Goal: Browse casually

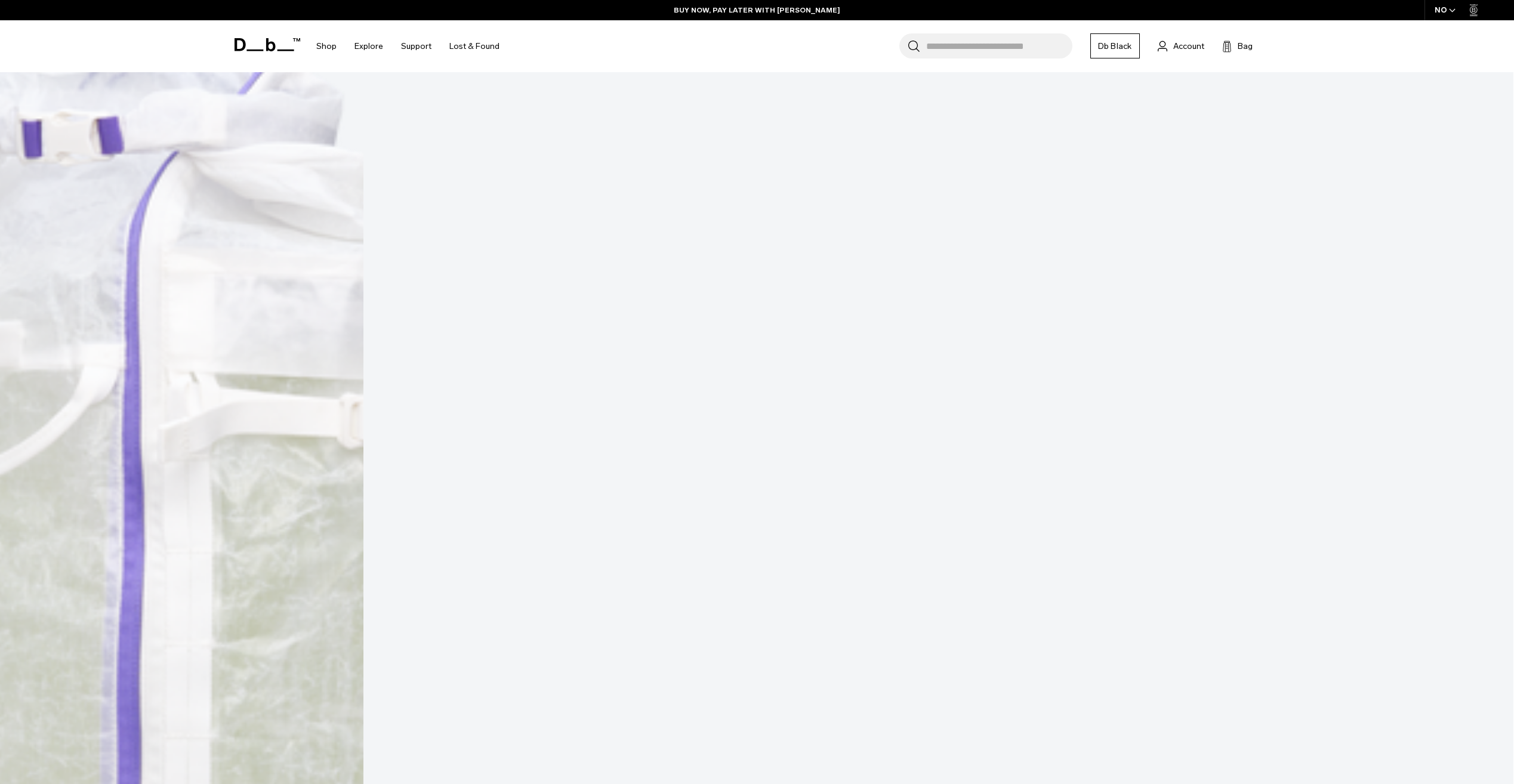
scroll to position [239, 0]
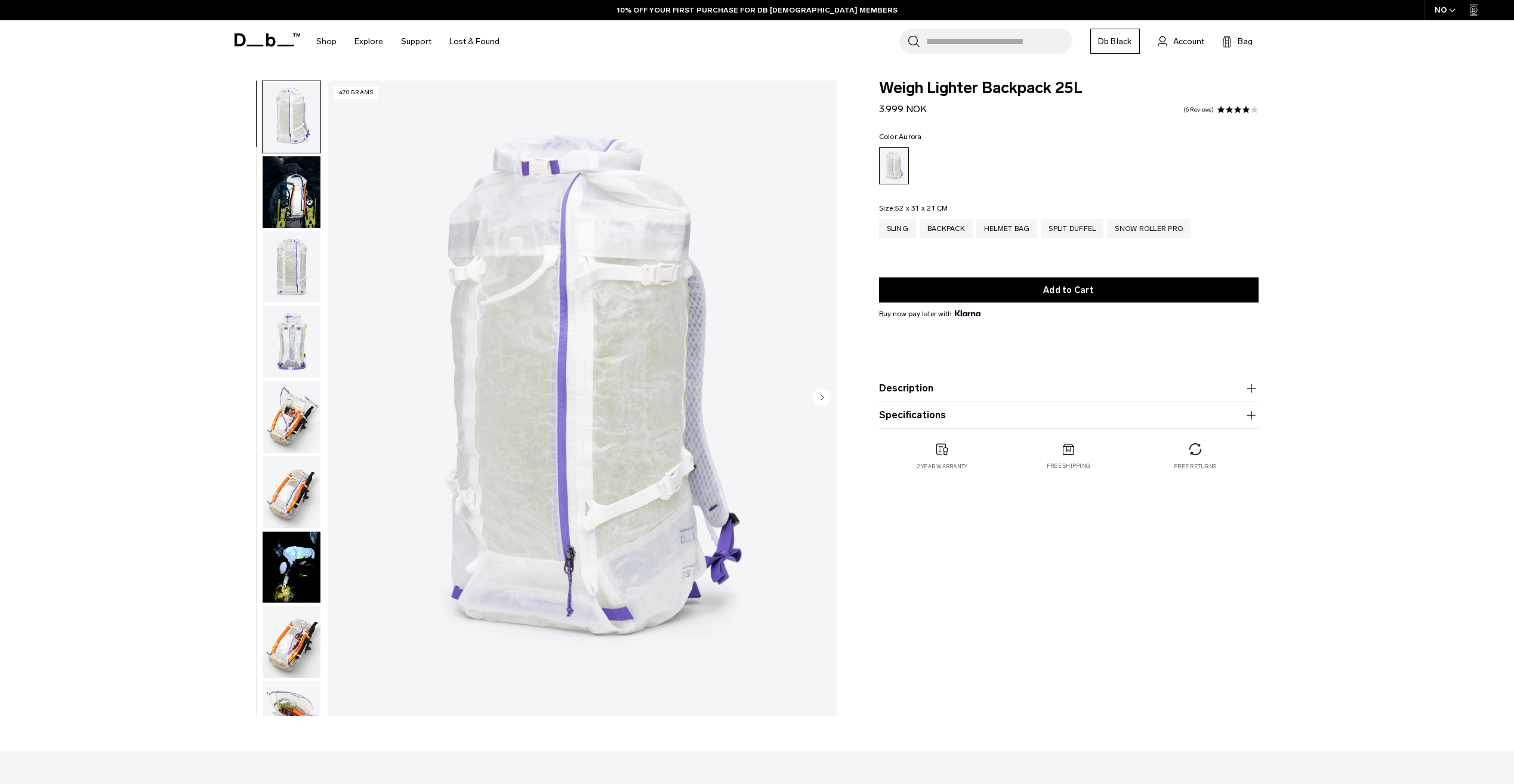
click at [282, 182] on img "button" at bounding box center [291, 191] width 58 height 72
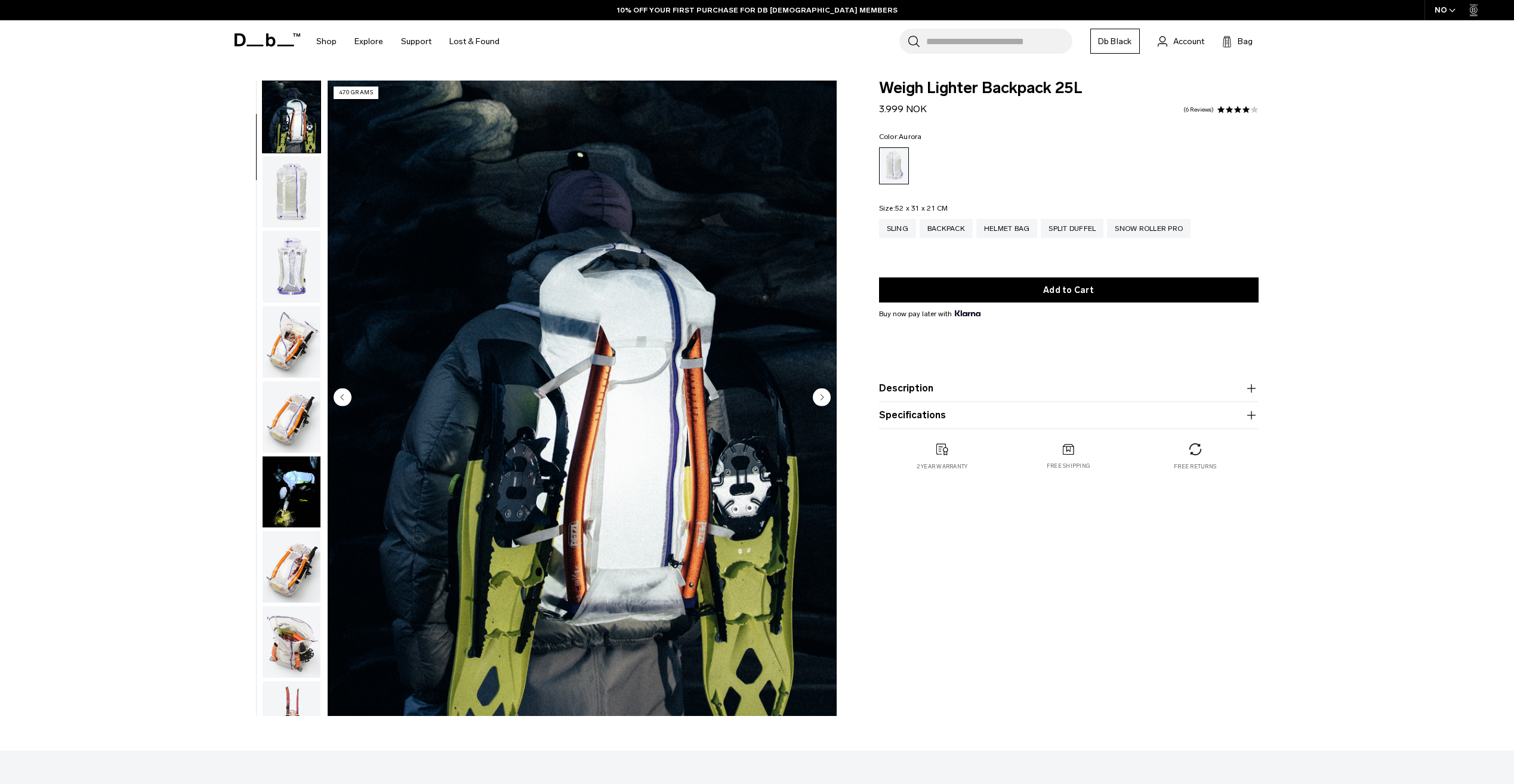
click at [295, 216] on img "button" at bounding box center [291, 191] width 58 height 72
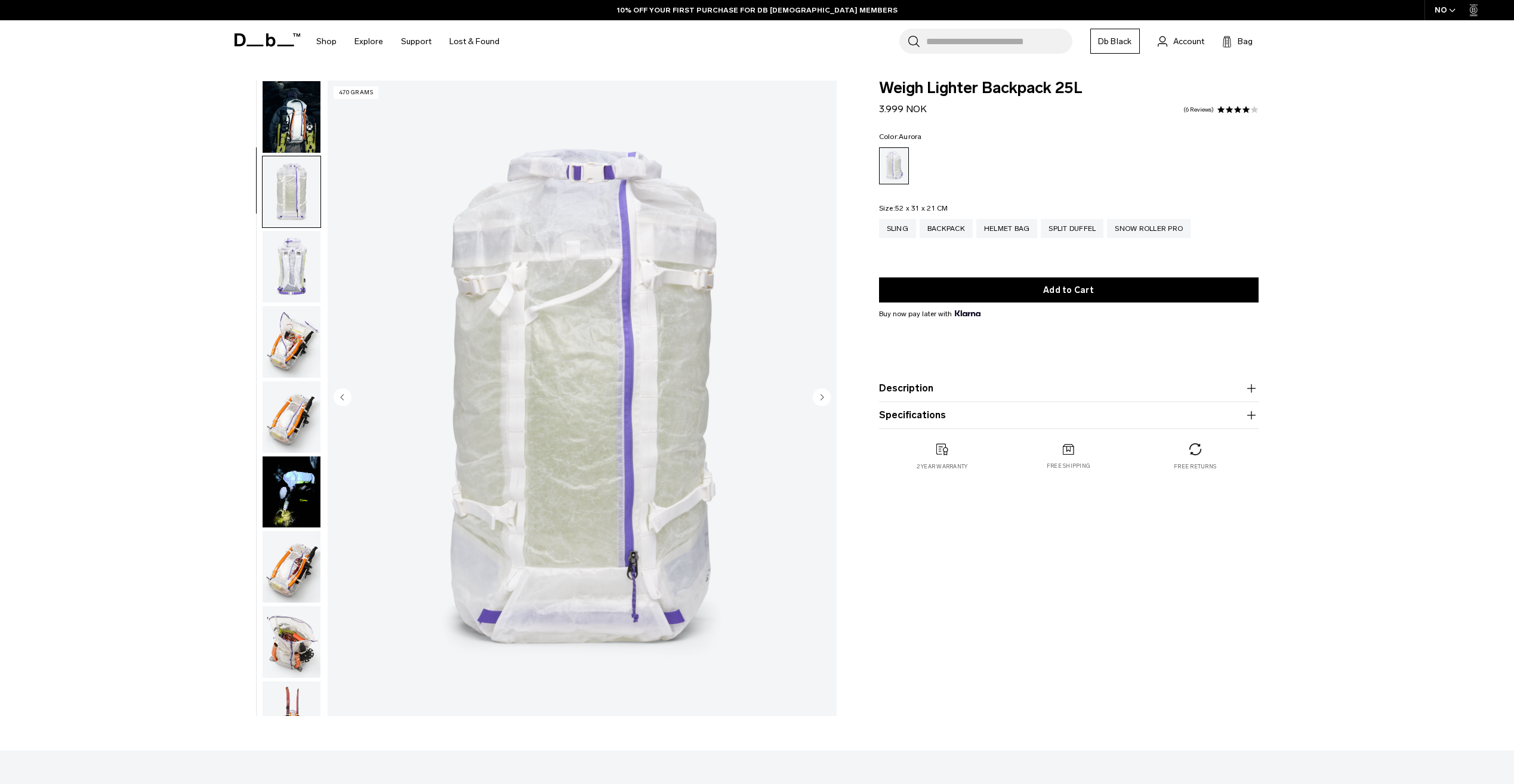
scroll to position [150, 0]
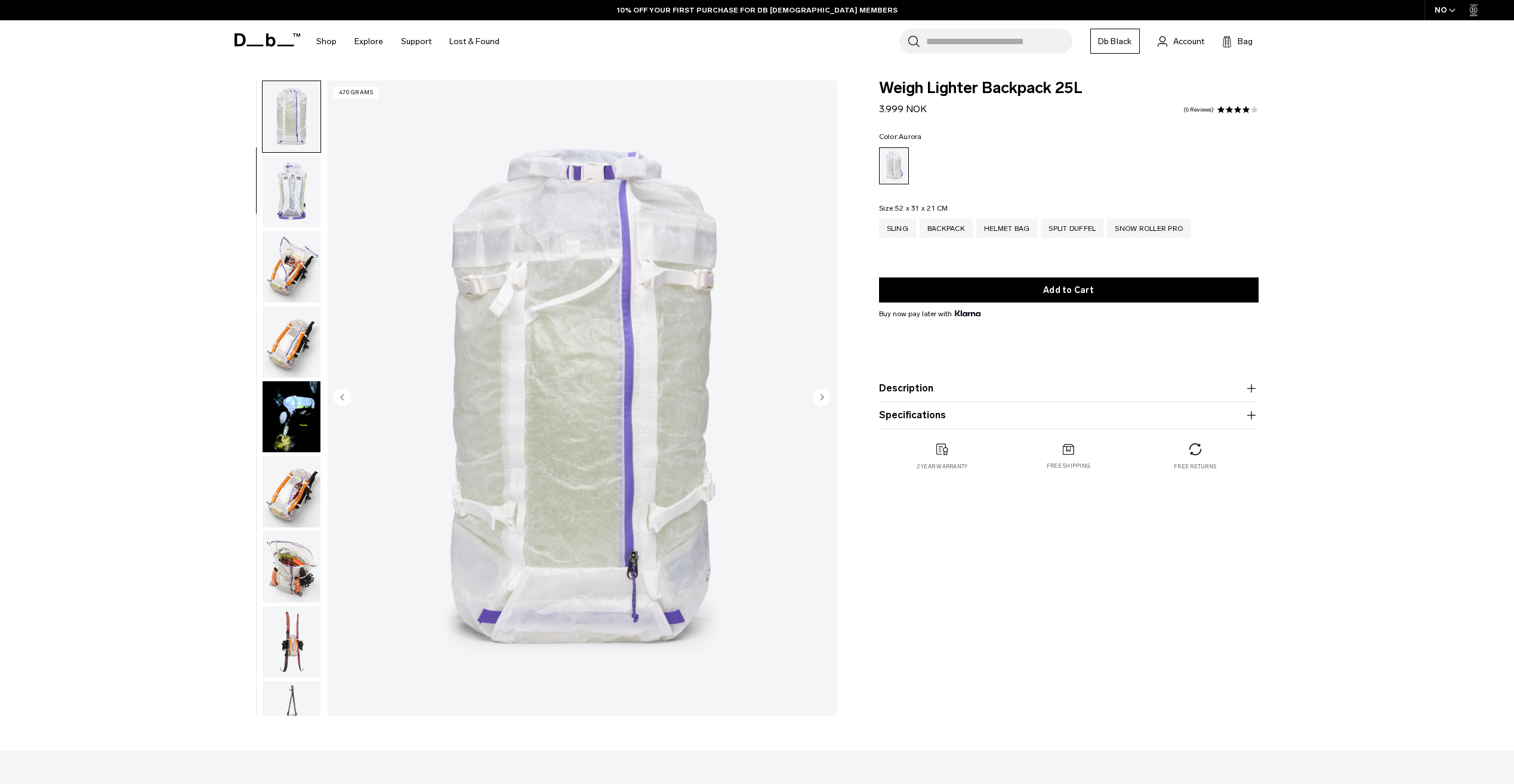
click at [296, 202] on img "button" at bounding box center [291, 191] width 58 height 72
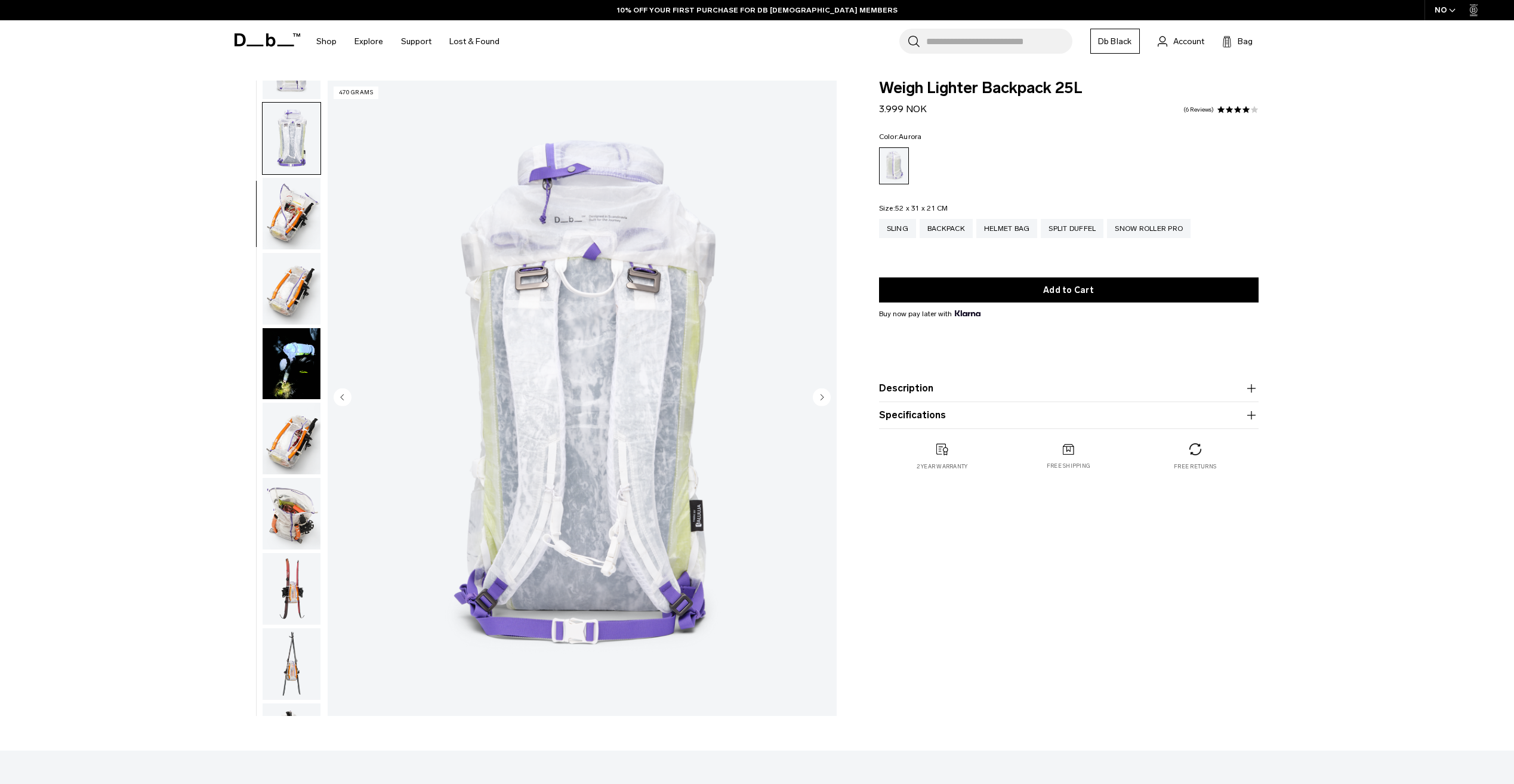
scroll to position [225, 0]
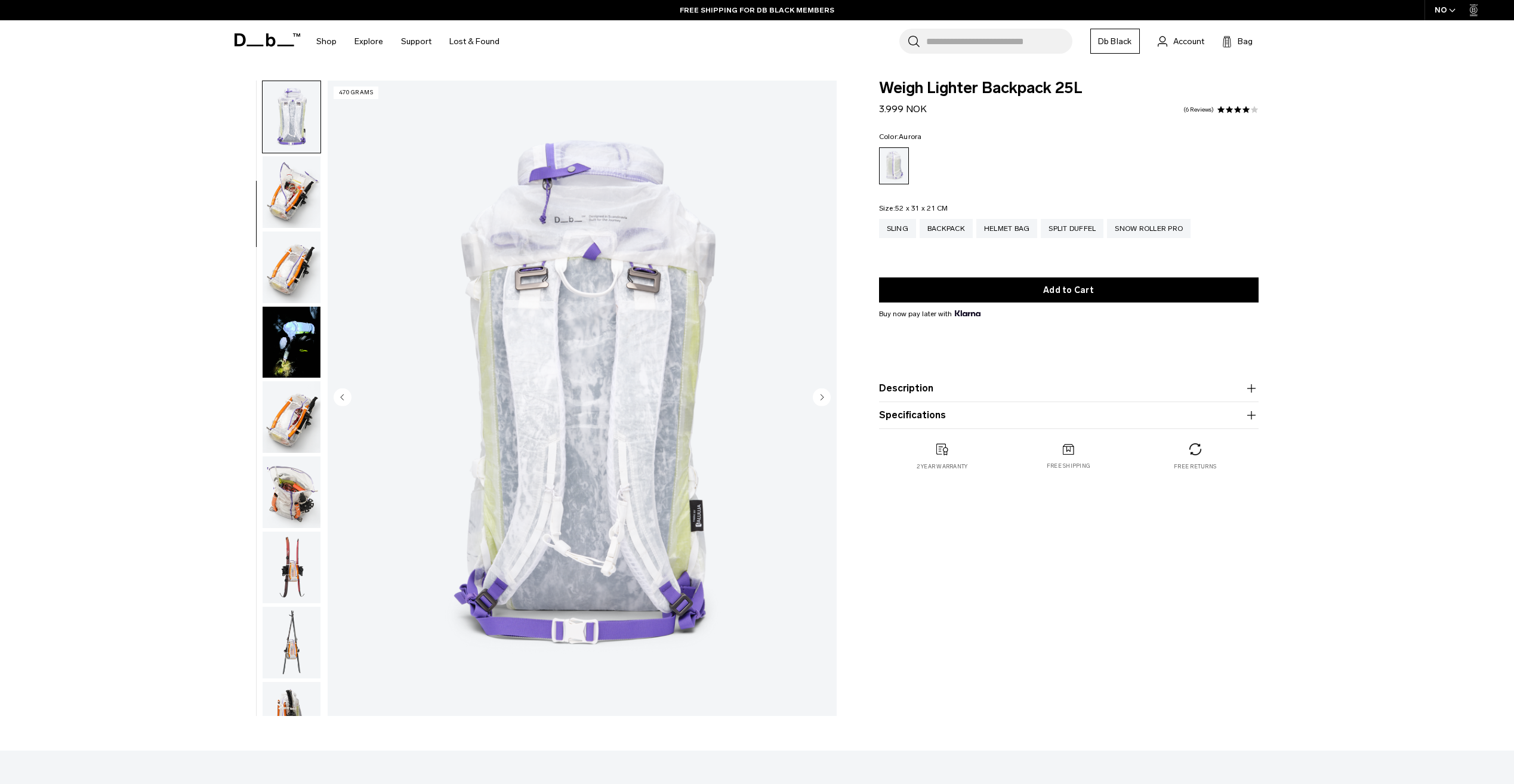
click at [296, 206] on img "button" at bounding box center [291, 191] width 58 height 72
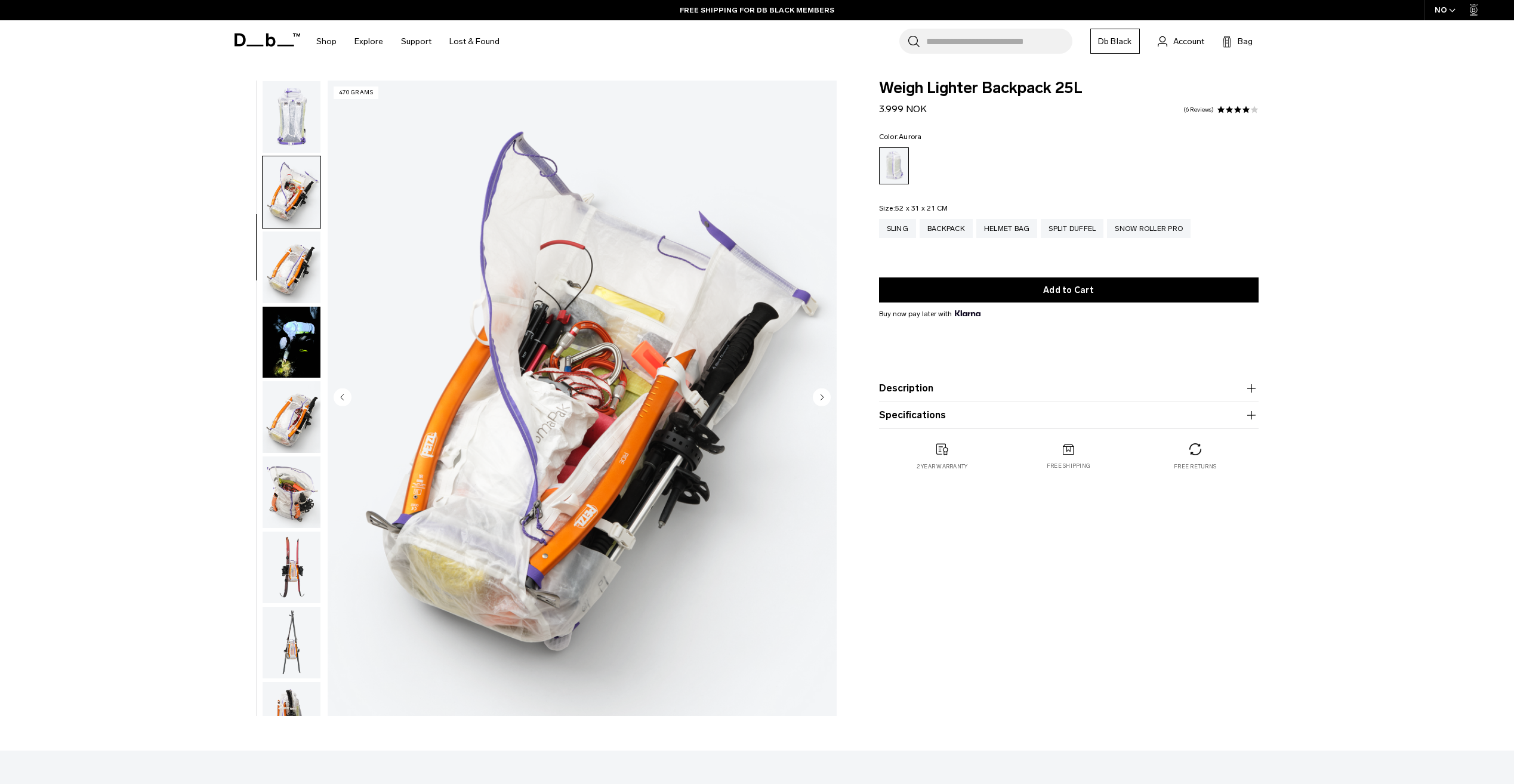
scroll to position [300, 0]
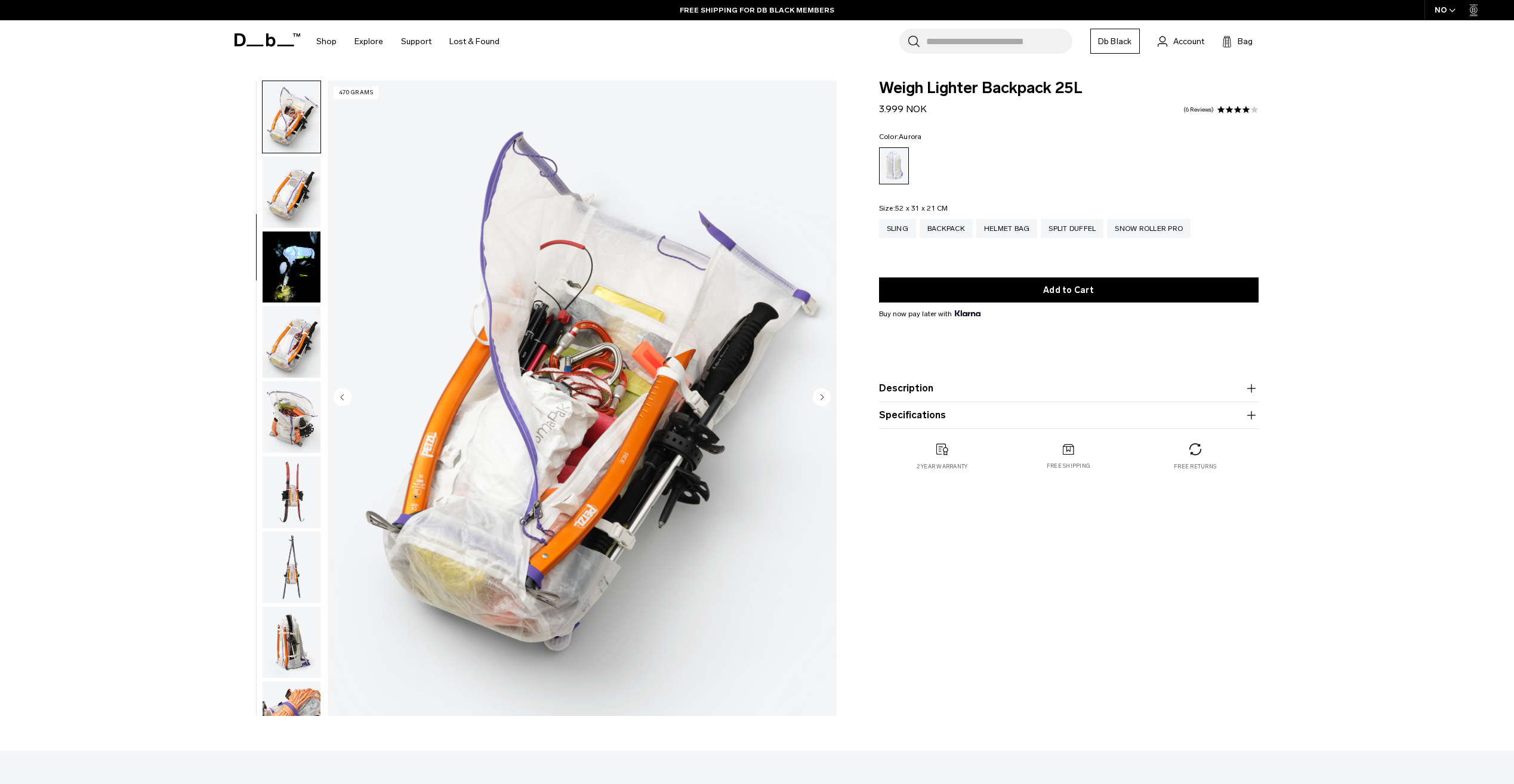
click at [296, 261] on img "button" at bounding box center [291, 267] width 58 height 72
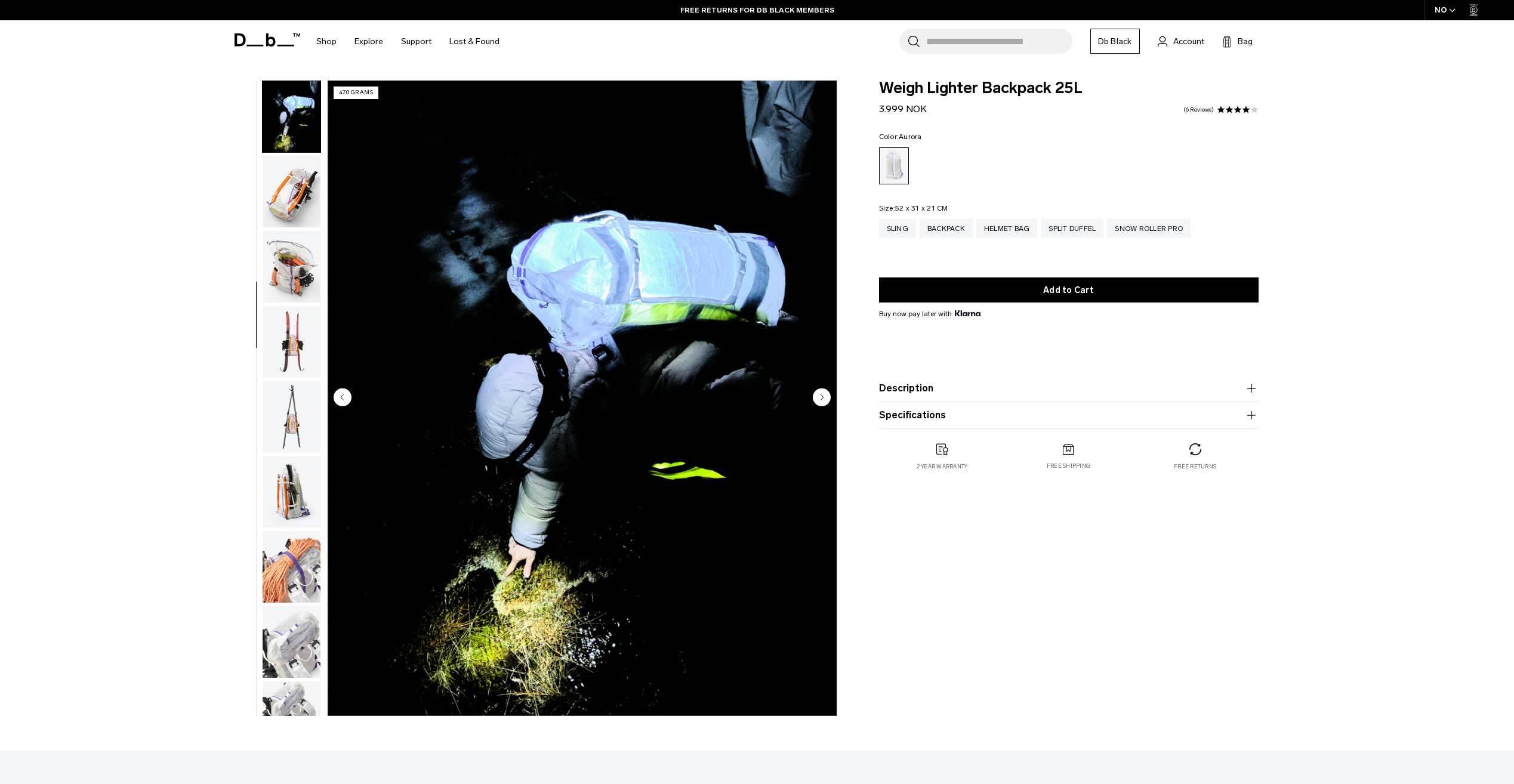
click at [301, 200] on img "button" at bounding box center [291, 191] width 58 height 72
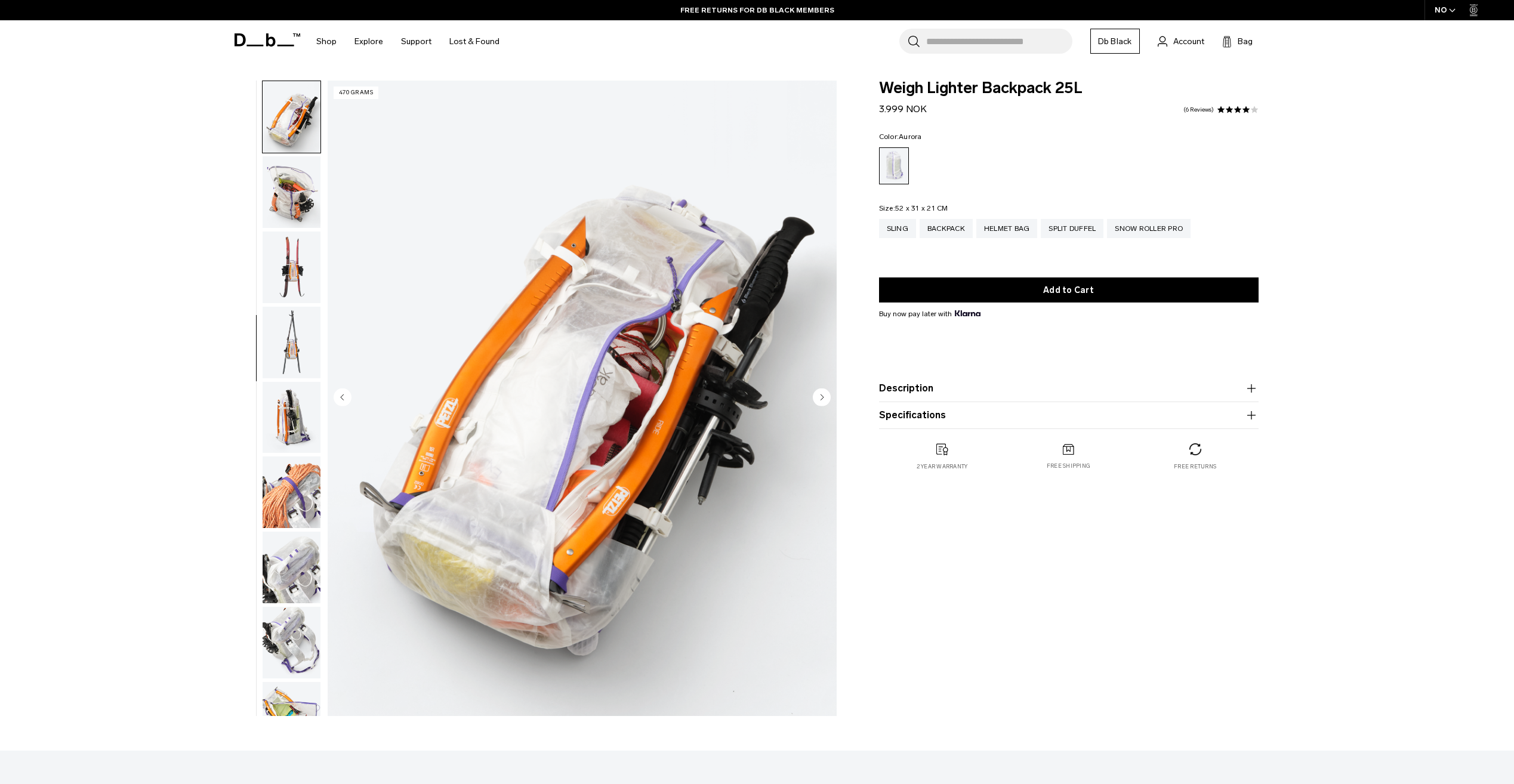
click at [301, 234] on img "button" at bounding box center [291, 267] width 58 height 72
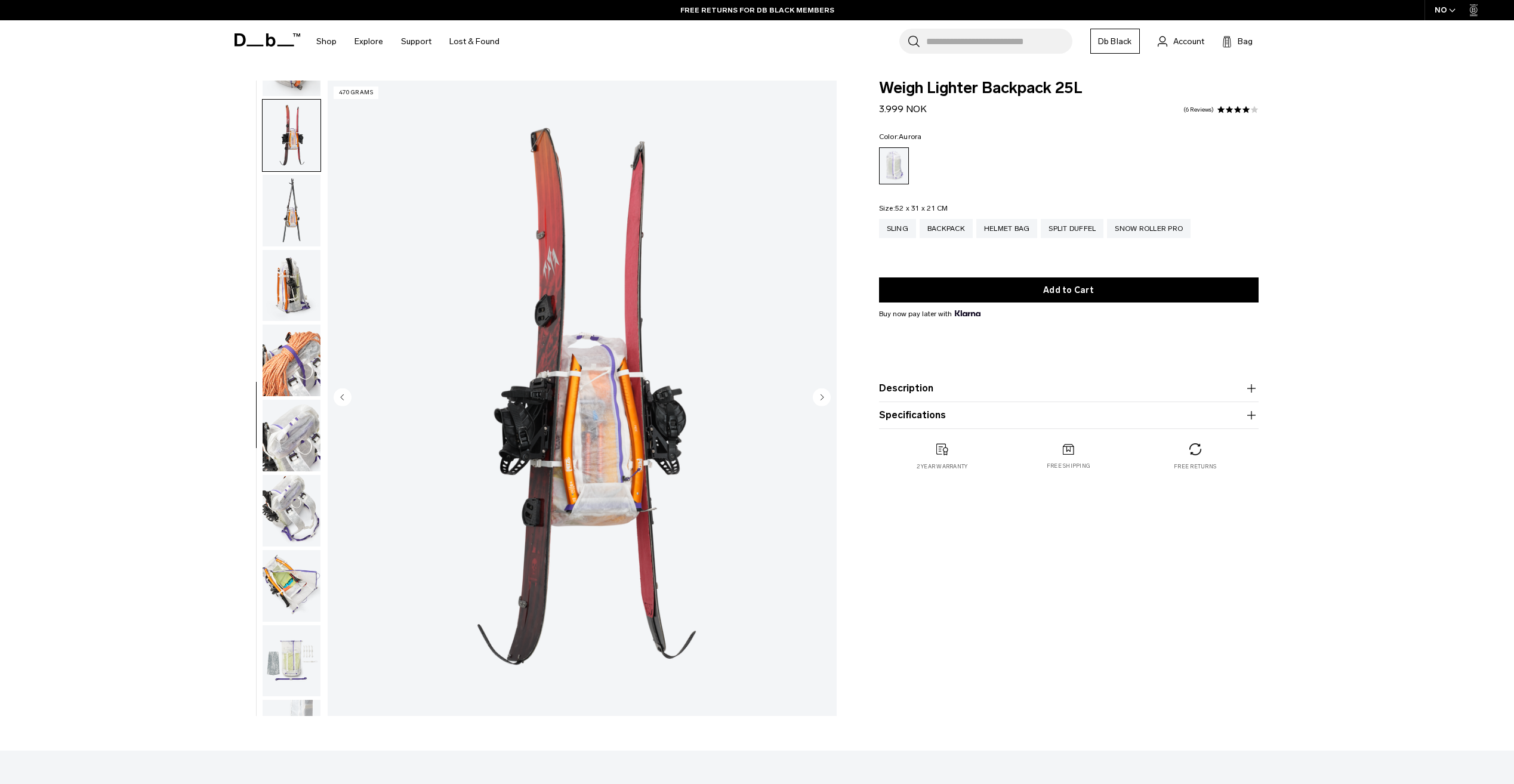
scroll to position [676, 0]
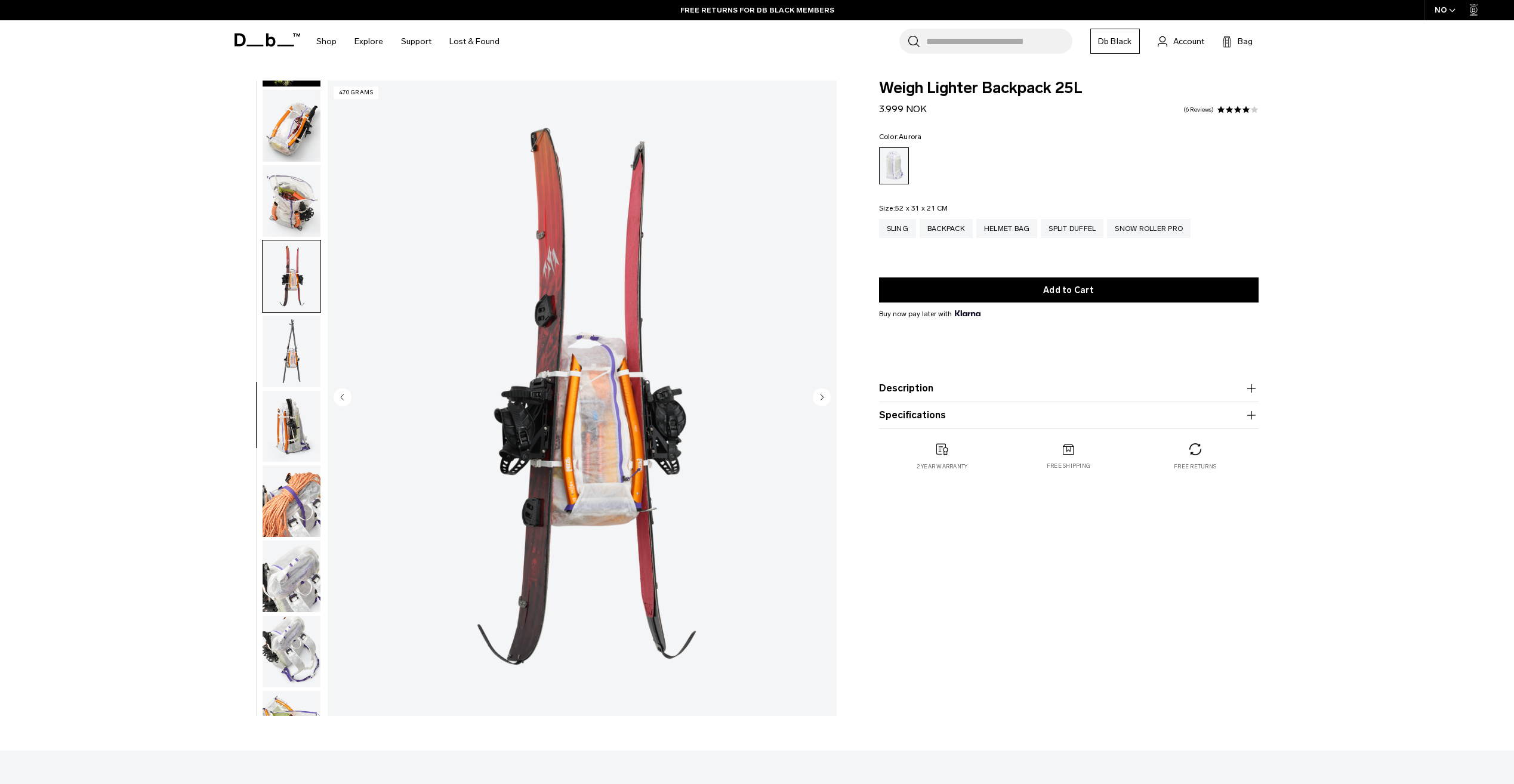
click at [280, 211] on img "button" at bounding box center [291, 201] width 58 height 72
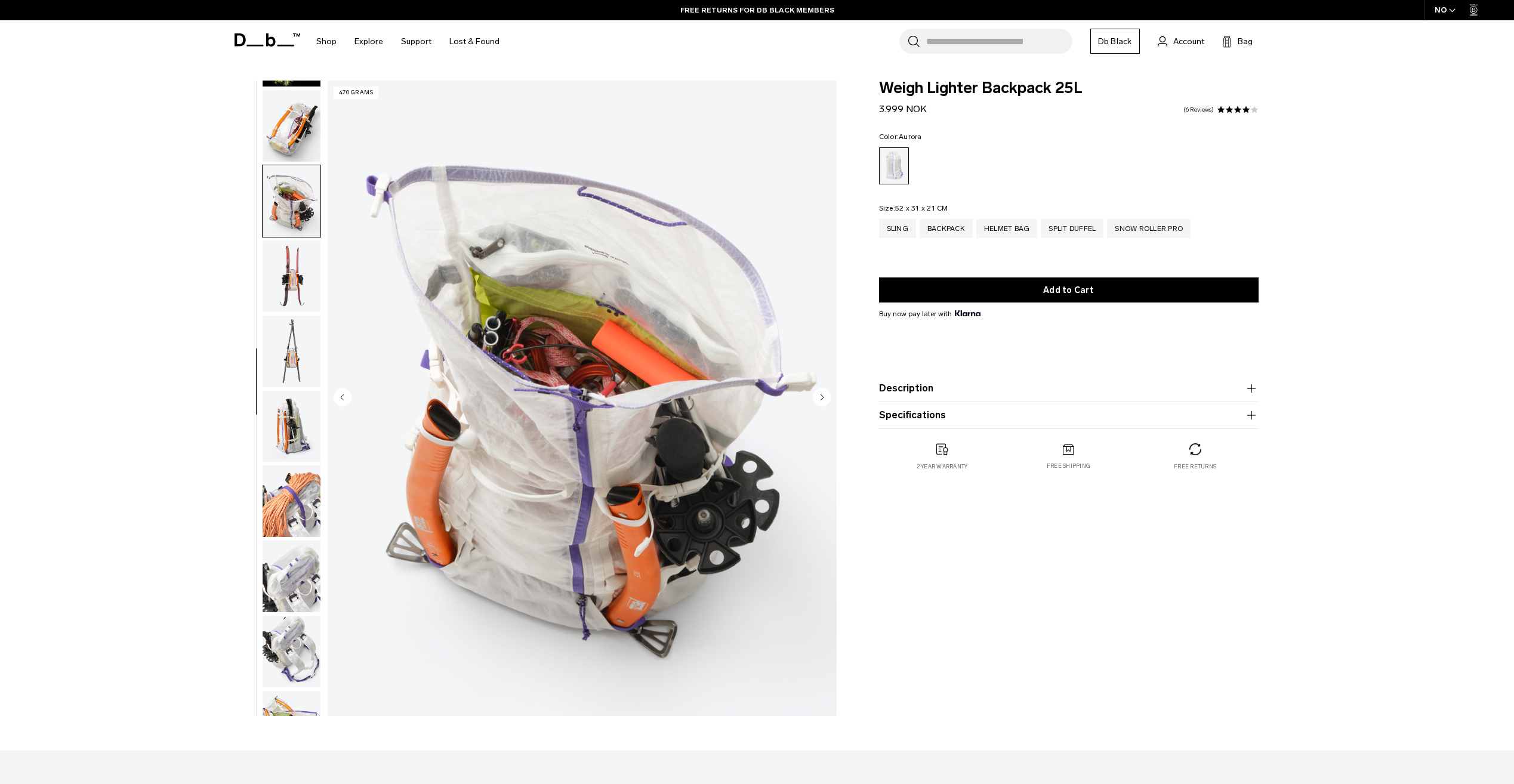
scroll to position [600, 0]
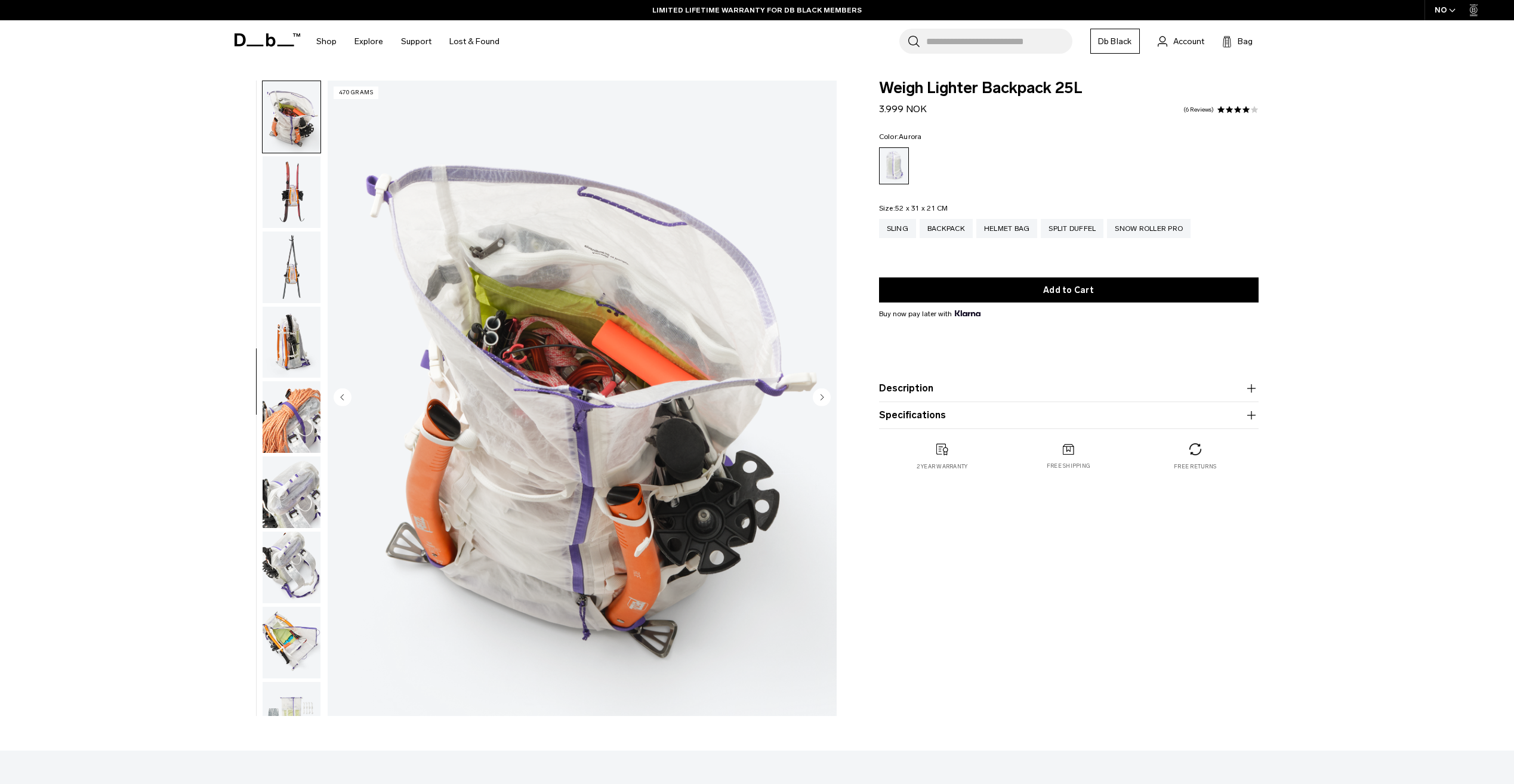
click at [289, 347] on img "button" at bounding box center [291, 342] width 58 height 72
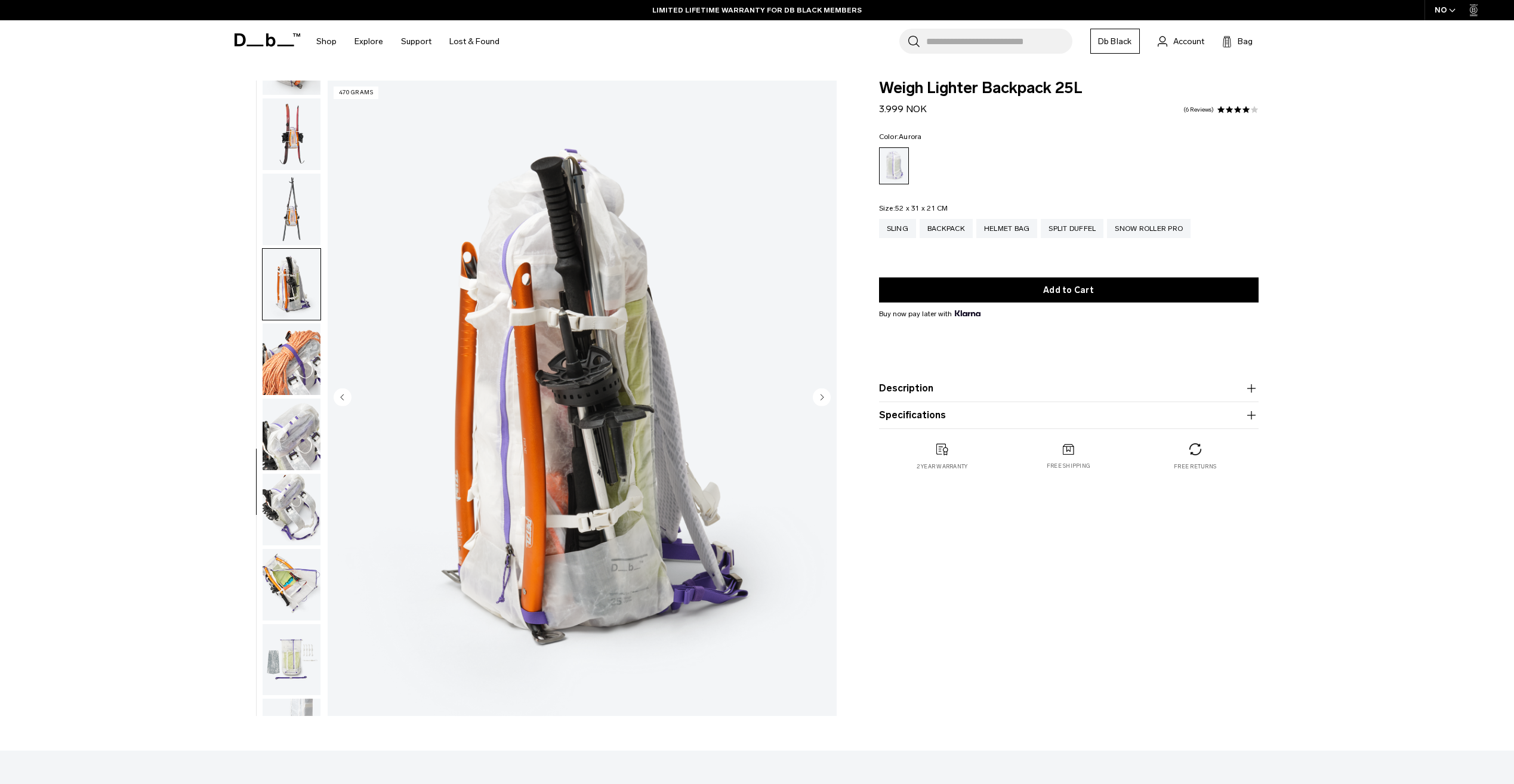
scroll to position [713, 0]
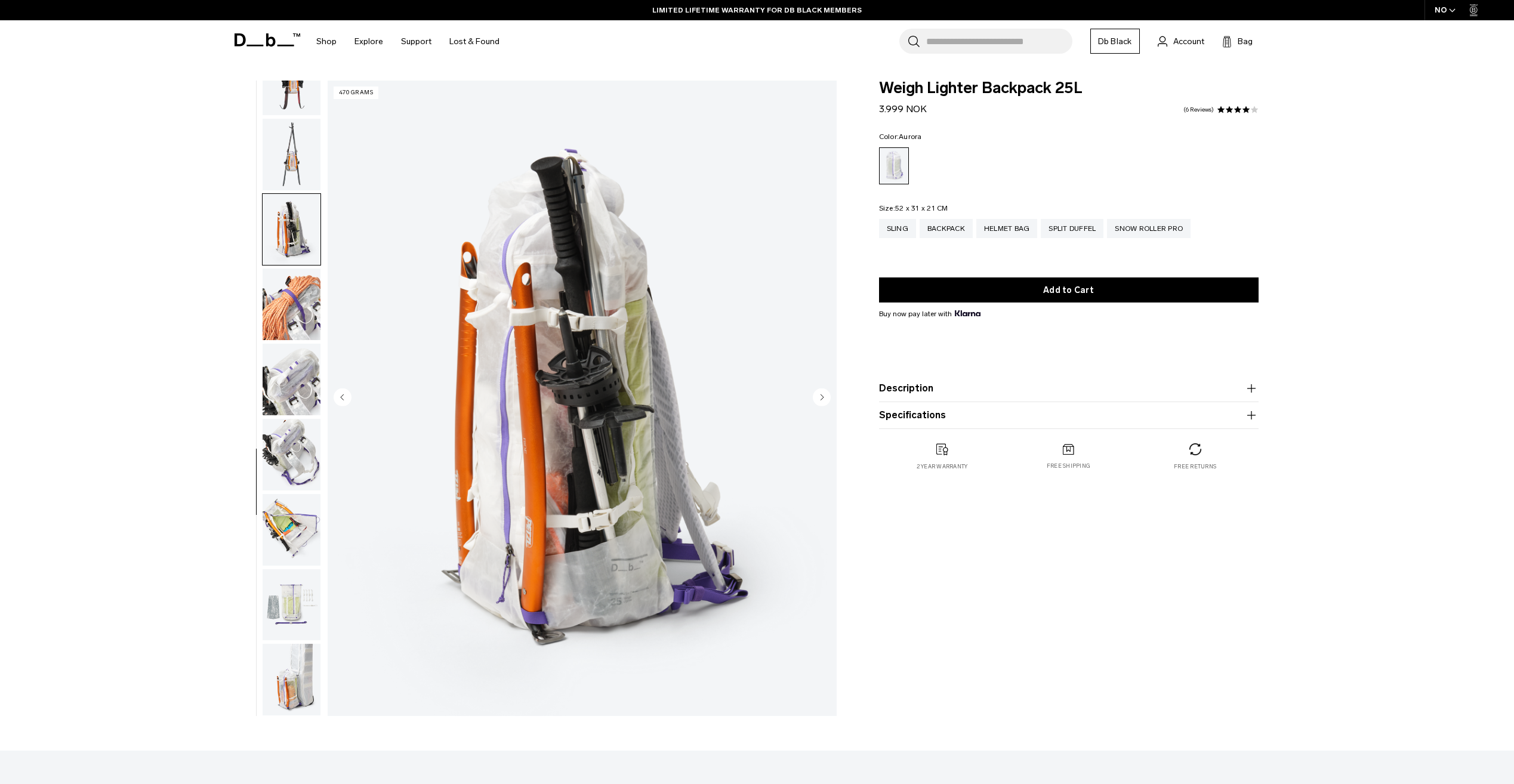
click at [294, 320] on img "button" at bounding box center [291, 304] width 58 height 72
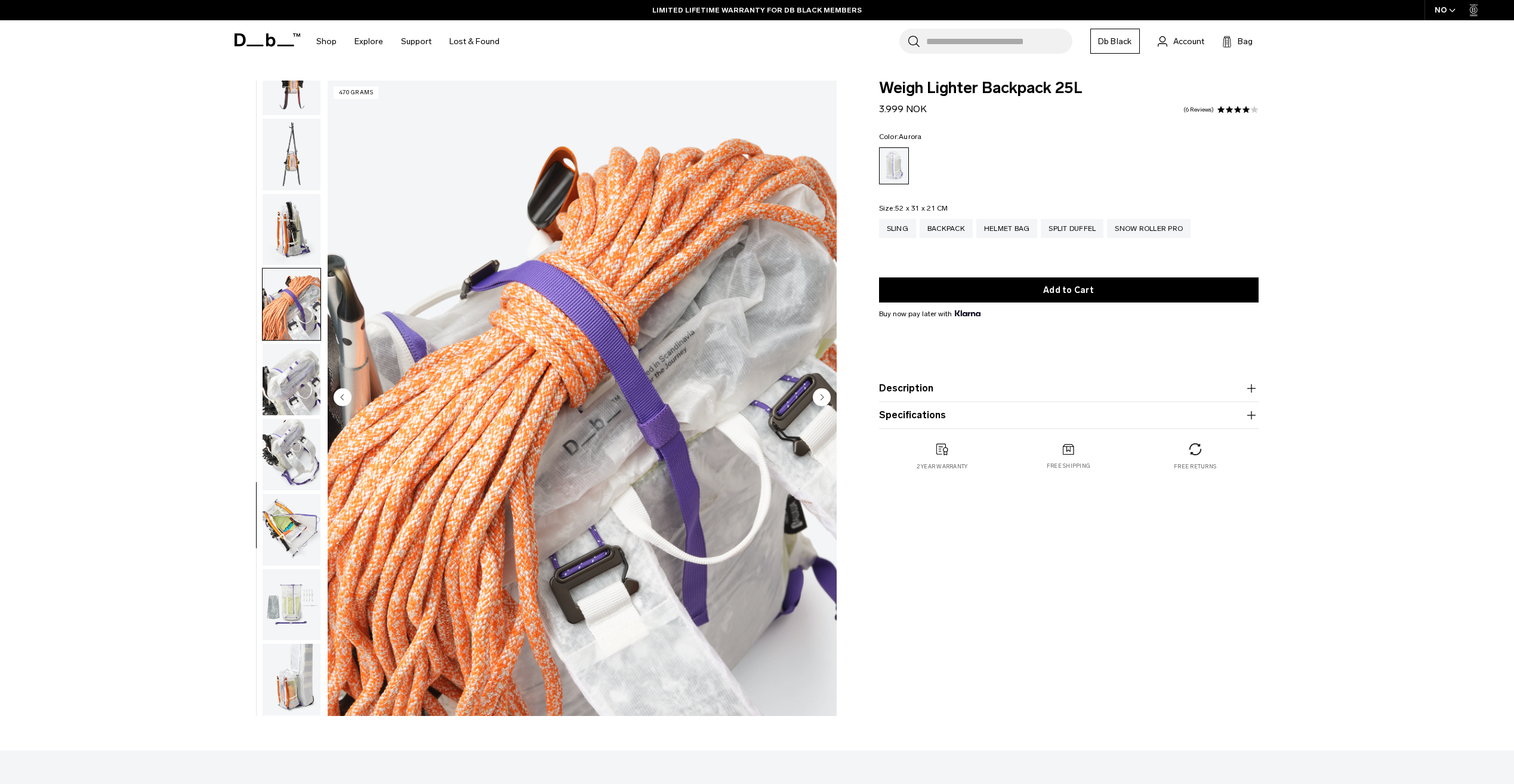
click at [299, 230] on img "button" at bounding box center [291, 229] width 58 height 72
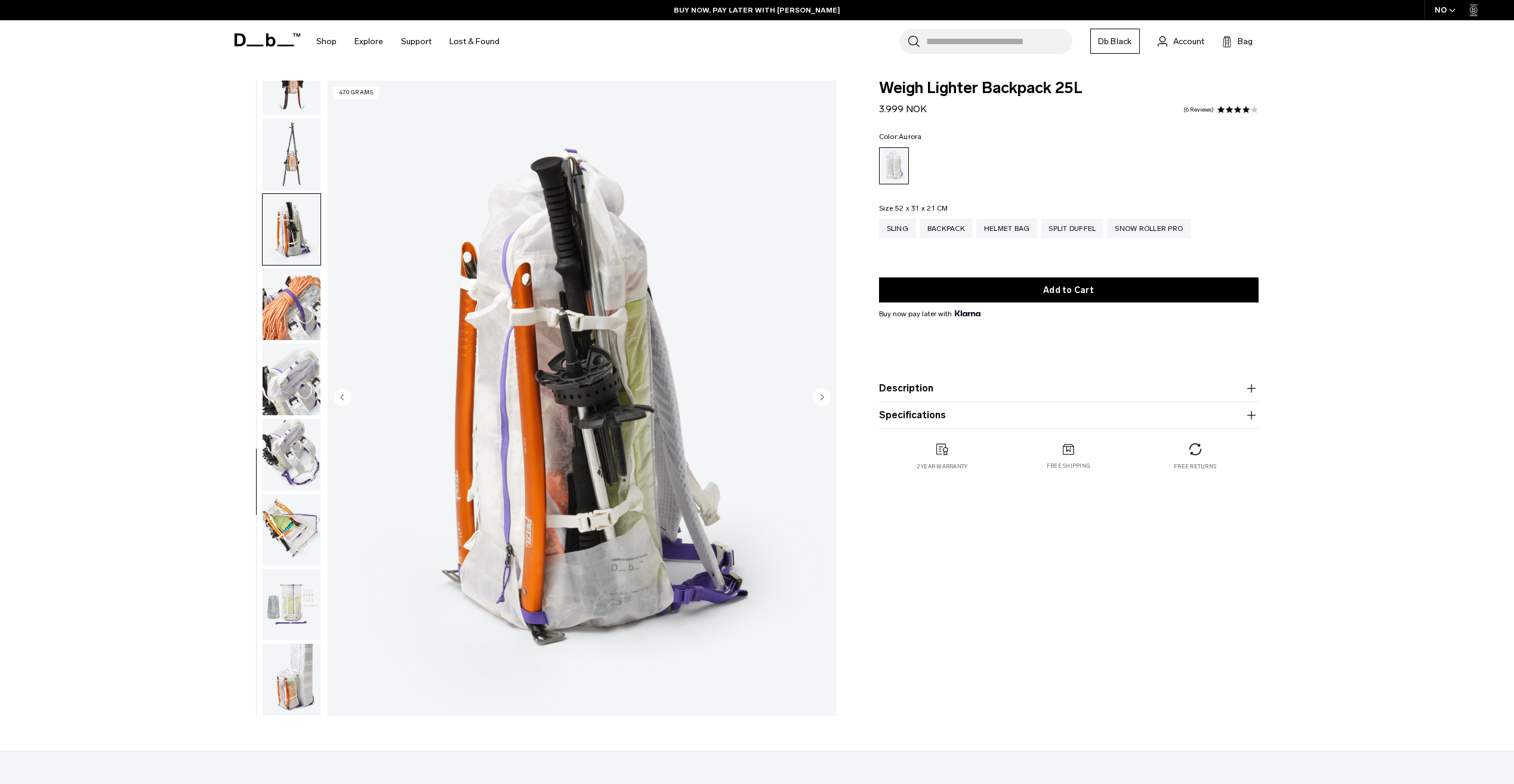
click at [308, 401] on img "button" at bounding box center [291, 379] width 58 height 72
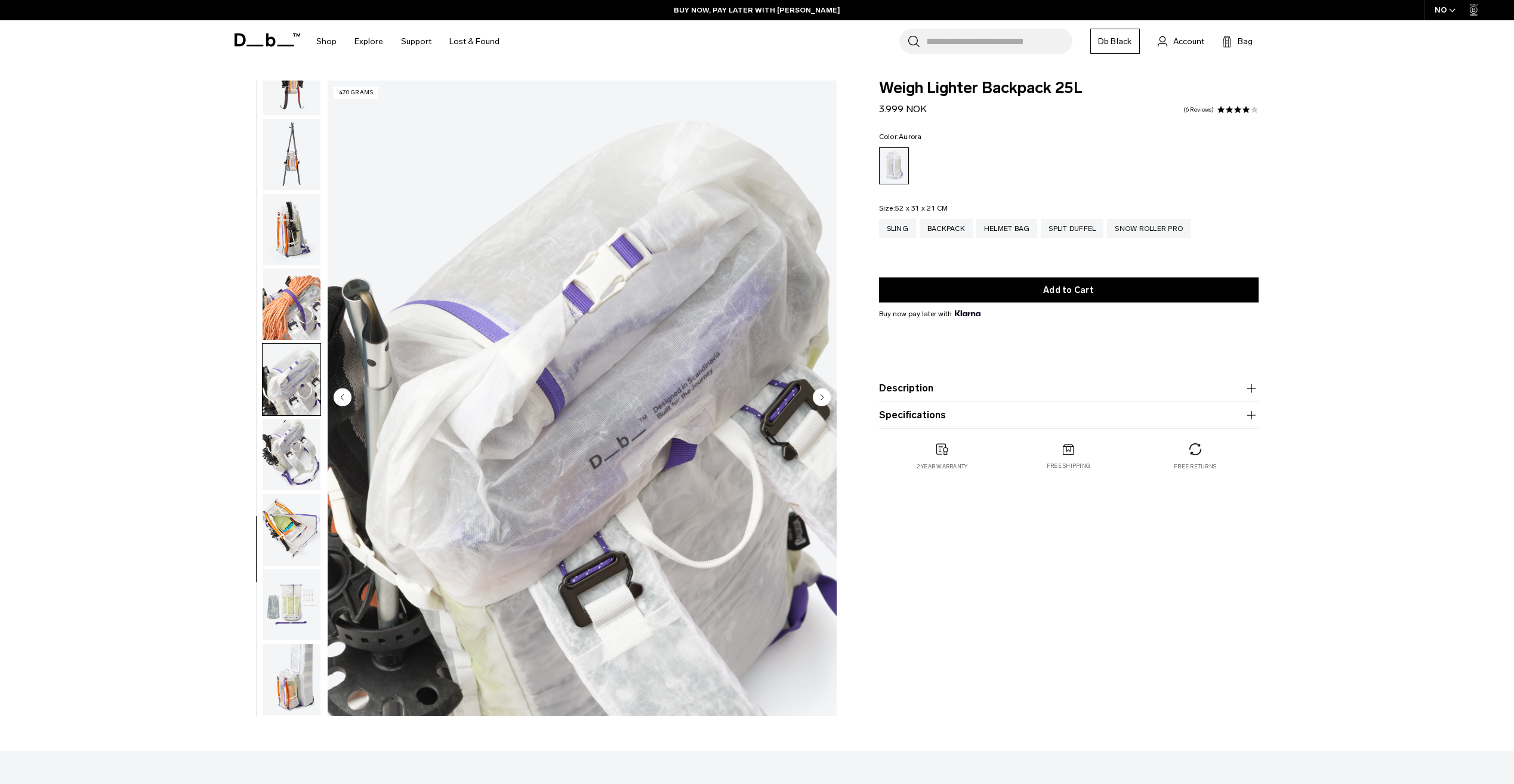
click at [306, 468] on img "button" at bounding box center [291, 454] width 58 height 72
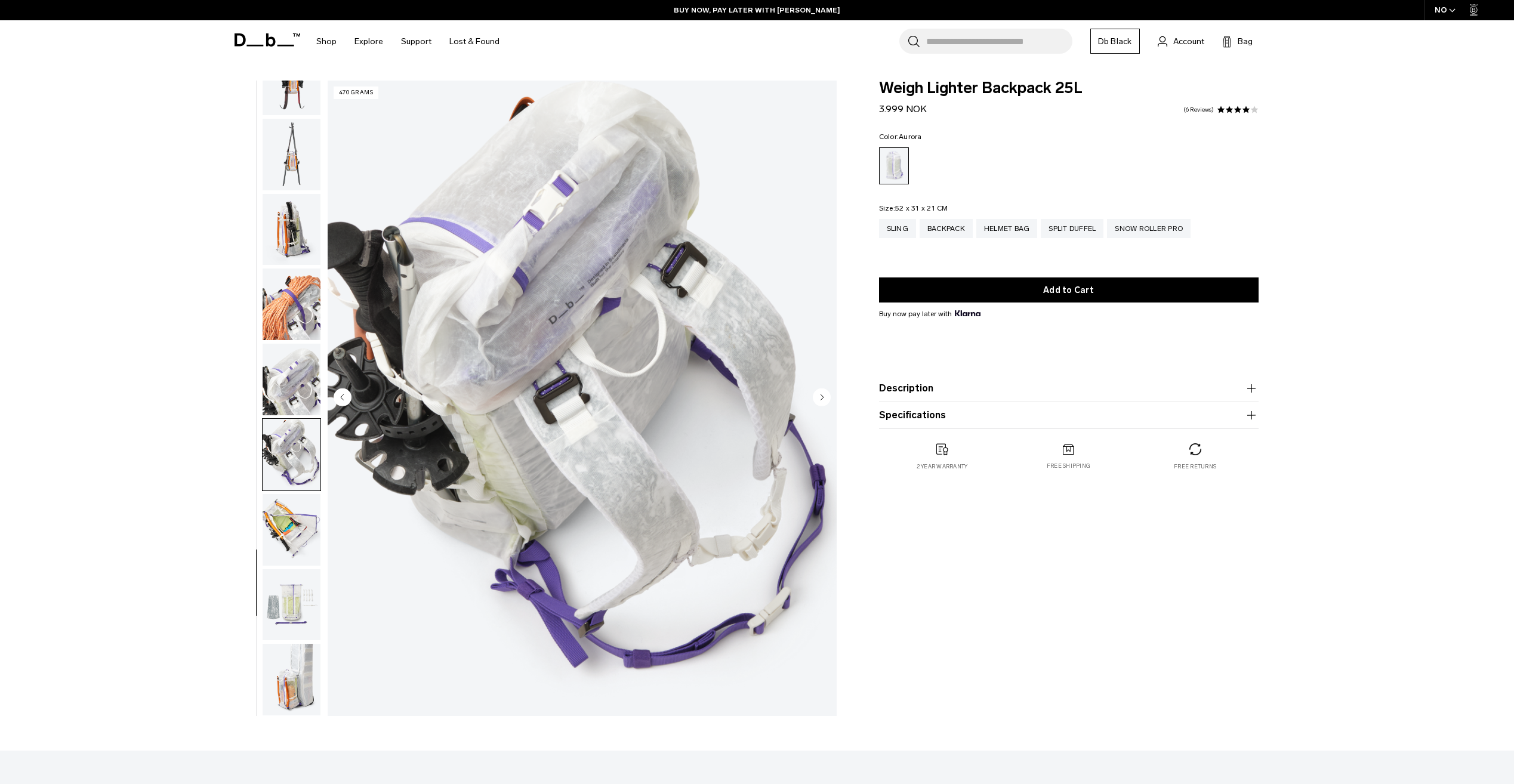
click at [291, 538] on img "button" at bounding box center [291, 530] width 58 height 72
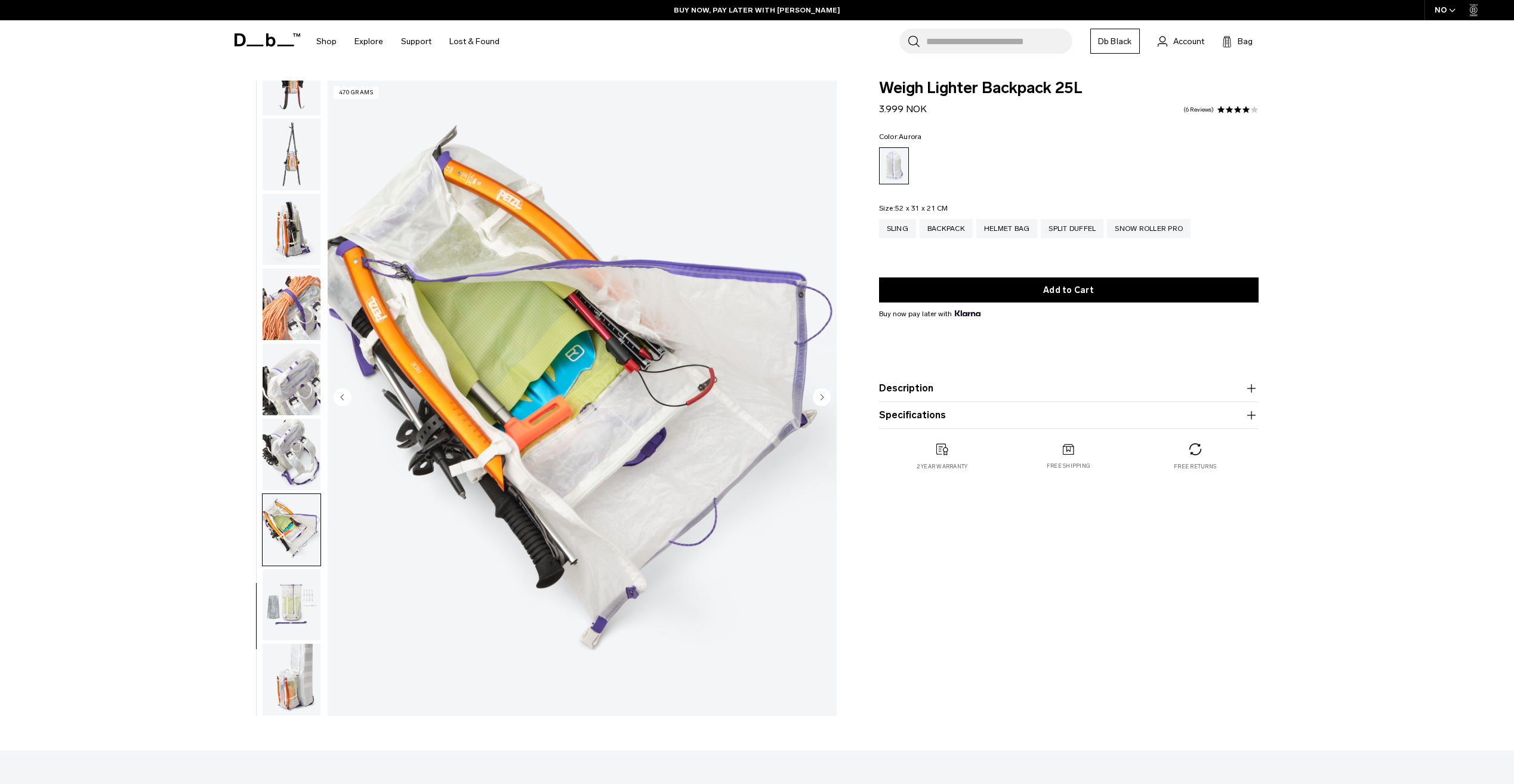
click at [287, 600] on img "button" at bounding box center [291, 605] width 58 height 72
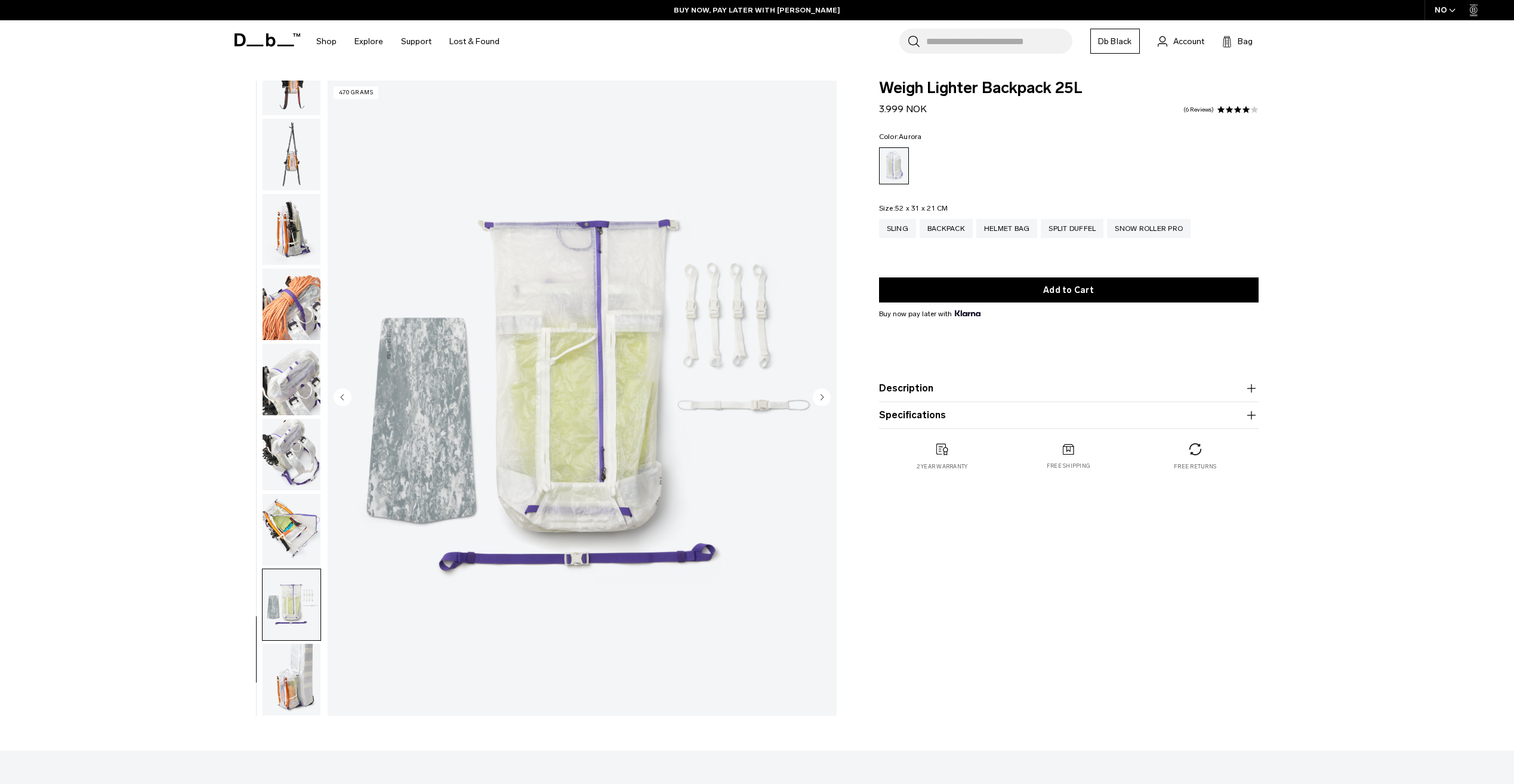
click at [293, 676] on img "button" at bounding box center [291, 679] width 58 height 72
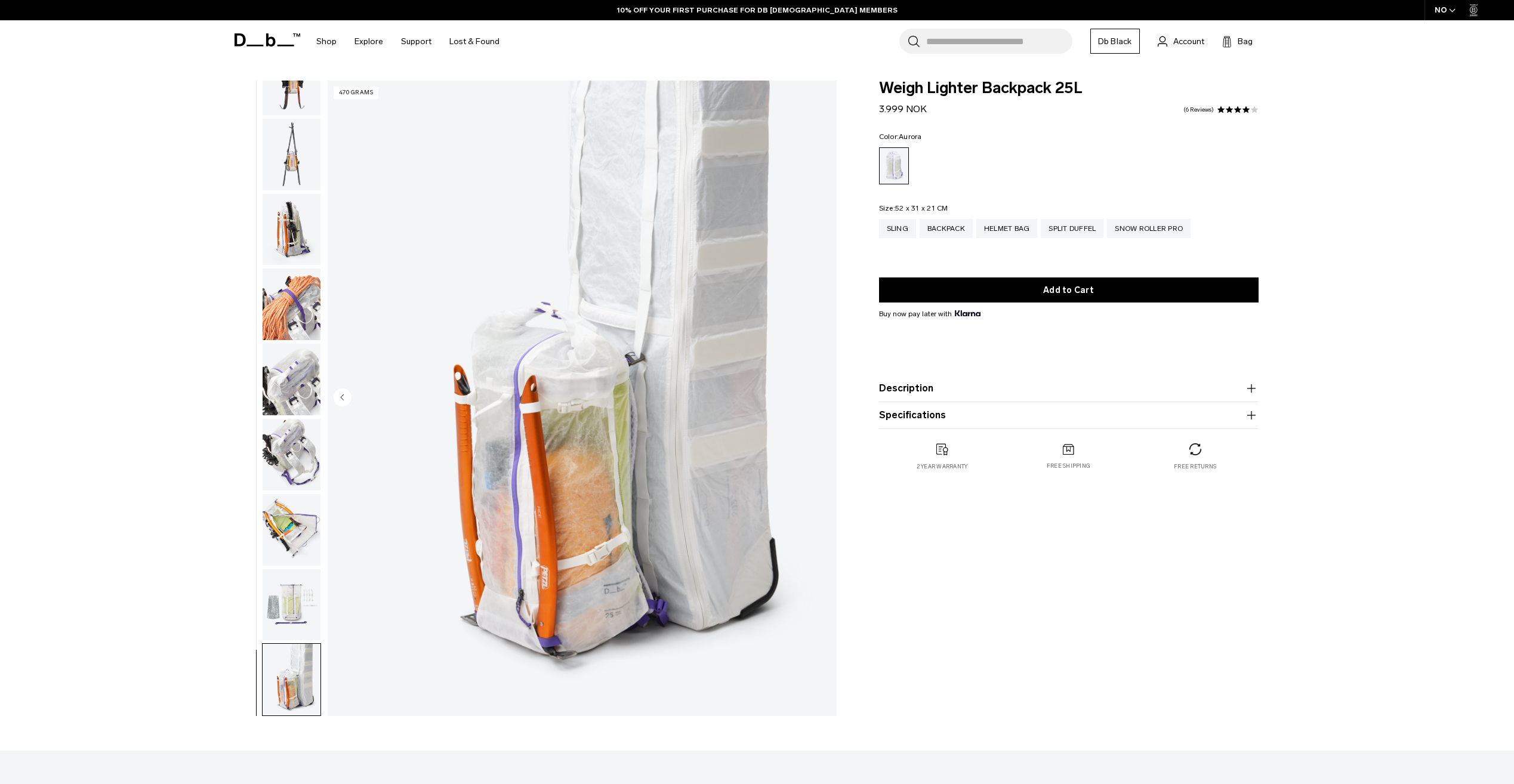
click at [279, 52] on span at bounding box center [267, 40] width 66 height 45
click at [280, 42] on icon at bounding box center [267, 40] width 66 height 13
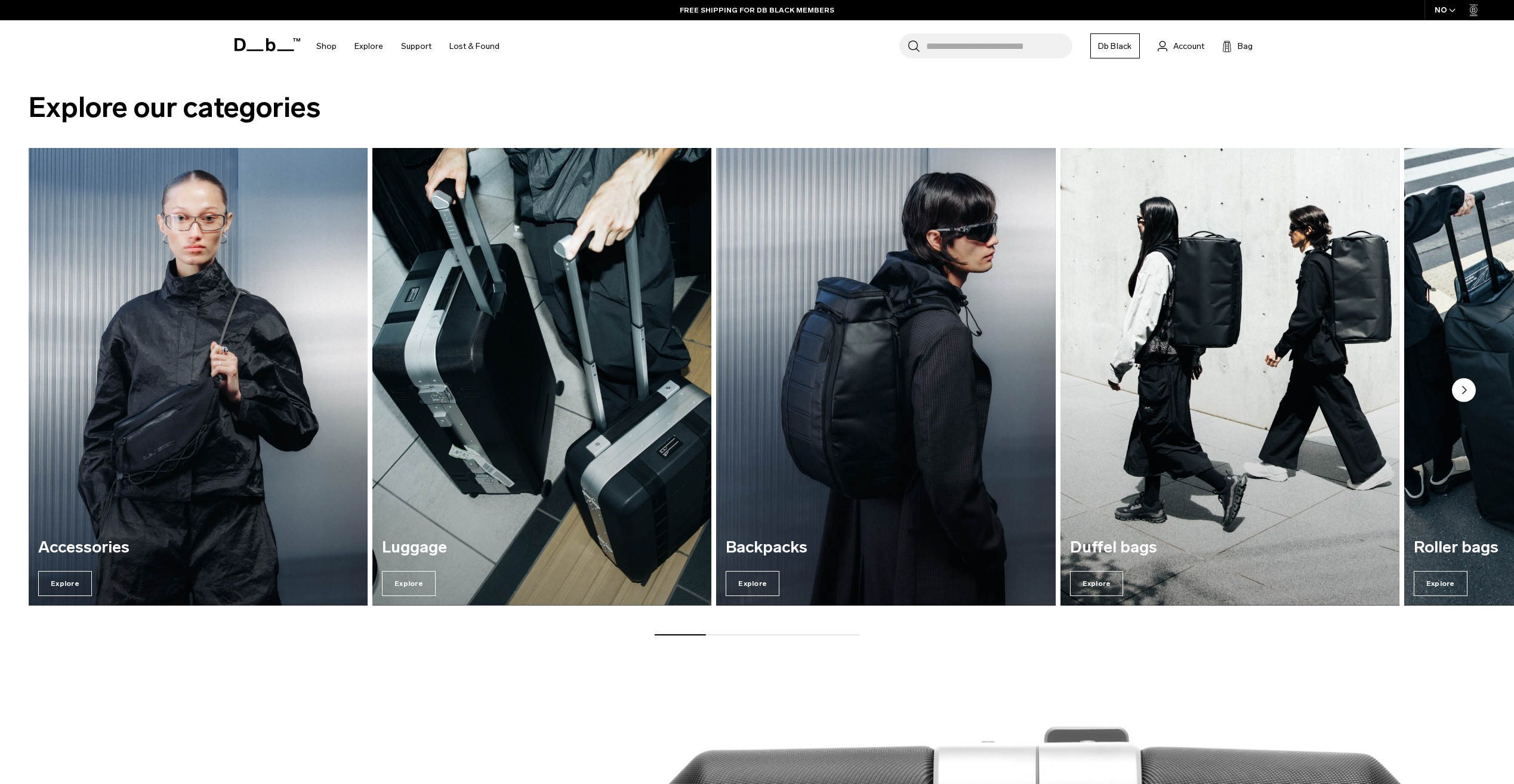
scroll to position [1791, 0]
